Goal: Find specific page/section: Find specific page/section

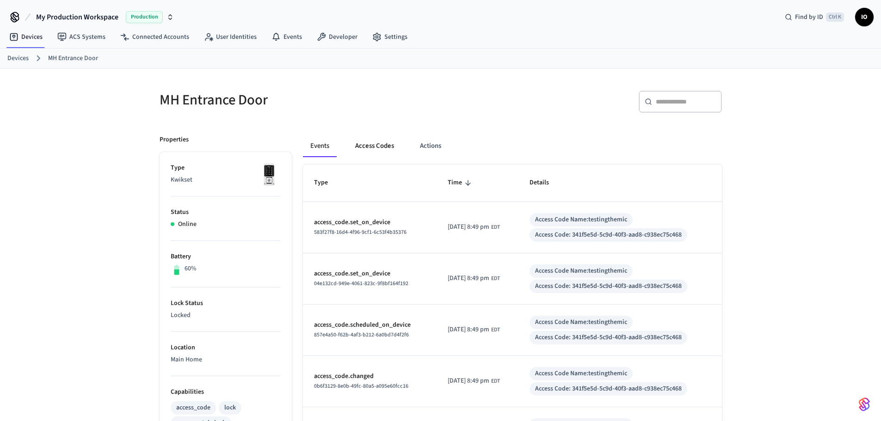
click at [373, 145] on button "Access Codes" at bounding box center [375, 146] width 54 height 22
click at [371, 148] on button "Access Codes" at bounding box center [375, 146] width 54 height 22
